Goal: Transaction & Acquisition: Subscribe to service/newsletter

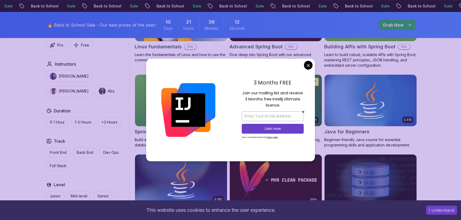
scroll to position [169, 0]
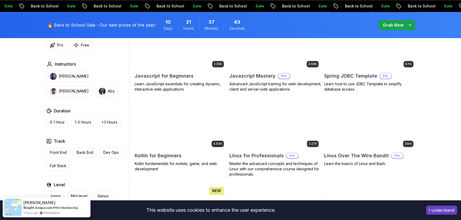
scroll to position [992, 0]
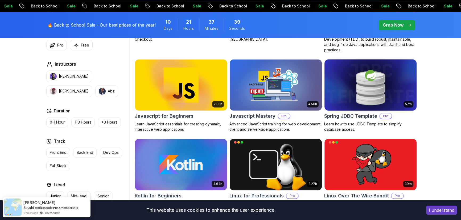
click at [358, 93] on img at bounding box center [370, 85] width 97 height 54
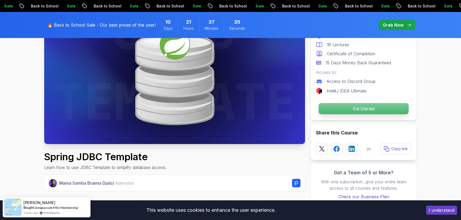
click at [374, 108] on p "Get Started" at bounding box center [363, 108] width 90 height 11
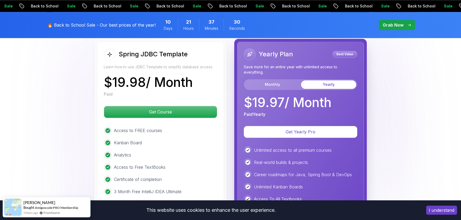
scroll to position [910, 0]
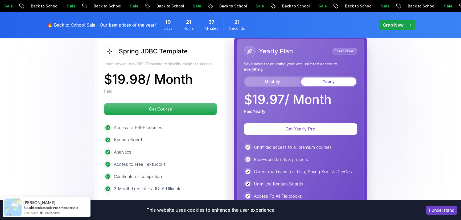
click at [275, 77] on button "Monthly" at bounding box center [272, 81] width 55 height 9
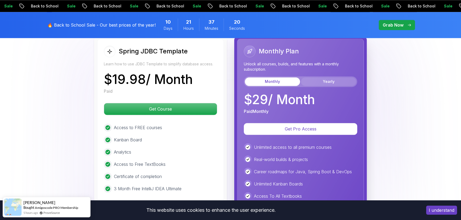
click at [333, 77] on button "Yearly" at bounding box center [328, 81] width 55 height 9
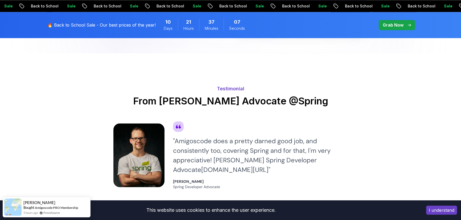
scroll to position [1176, 0]
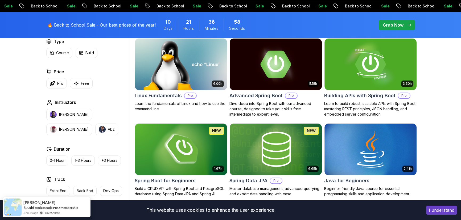
scroll to position [193, 0]
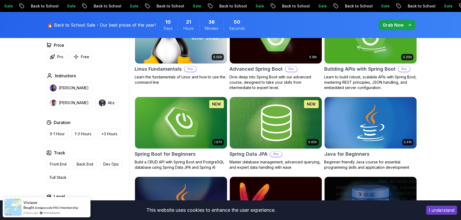
click at [294, 117] on img at bounding box center [275, 123] width 97 height 54
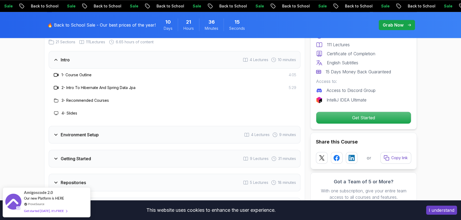
scroll to position [726, 0]
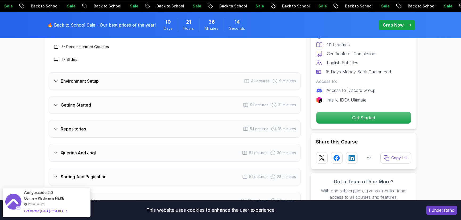
click at [61, 102] on h3 "Getting Started" at bounding box center [76, 105] width 30 height 6
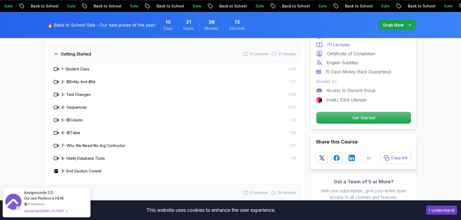
scroll to position [701, 0]
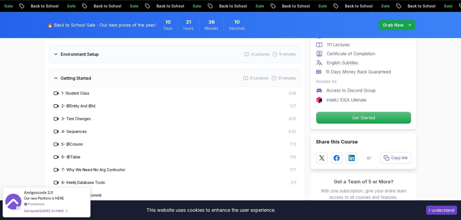
click at [59, 75] on div "Getting Started" at bounding box center [72, 78] width 38 height 6
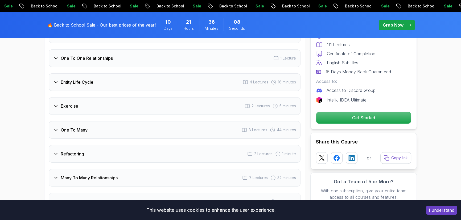
scroll to position [798, 0]
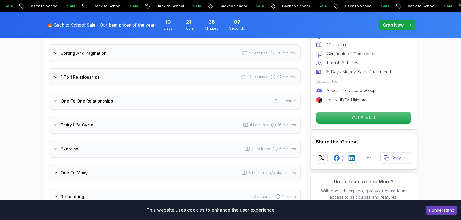
click at [83, 74] on h3 "1 To 1 Relationships" at bounding box center [80, 77] width 39 height 6
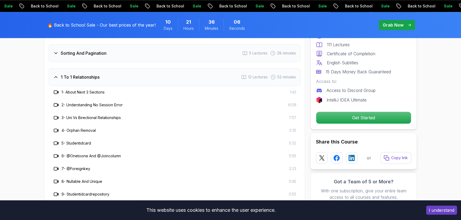
click at [83, 74] on h3 "1 To 1 Relationships" at bounding box center [80, 77] width 39 height 6
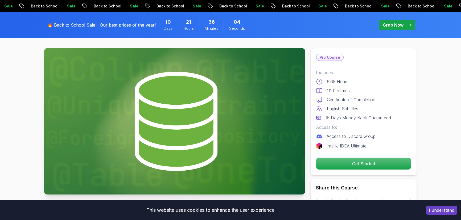
scroll to position [0, 0]
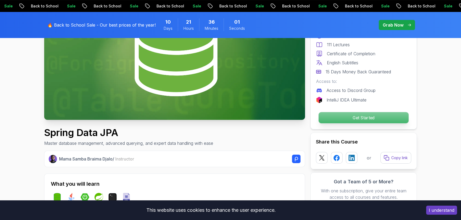
click at [361, 118] on p "Get Started" at bounding box center [363, 117] width 90 height 11
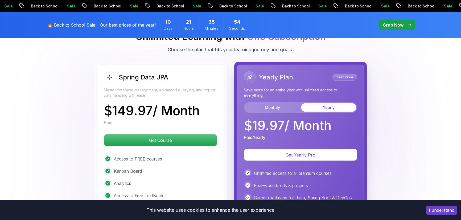
scroll to position [1302, 0]
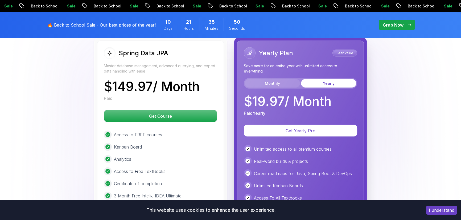
click at [277, 79] on button "Monthly" at bounding box center [272, 83] width 55 height 9
